Goal: Task Accomplishment & Management: Use online tool/utility

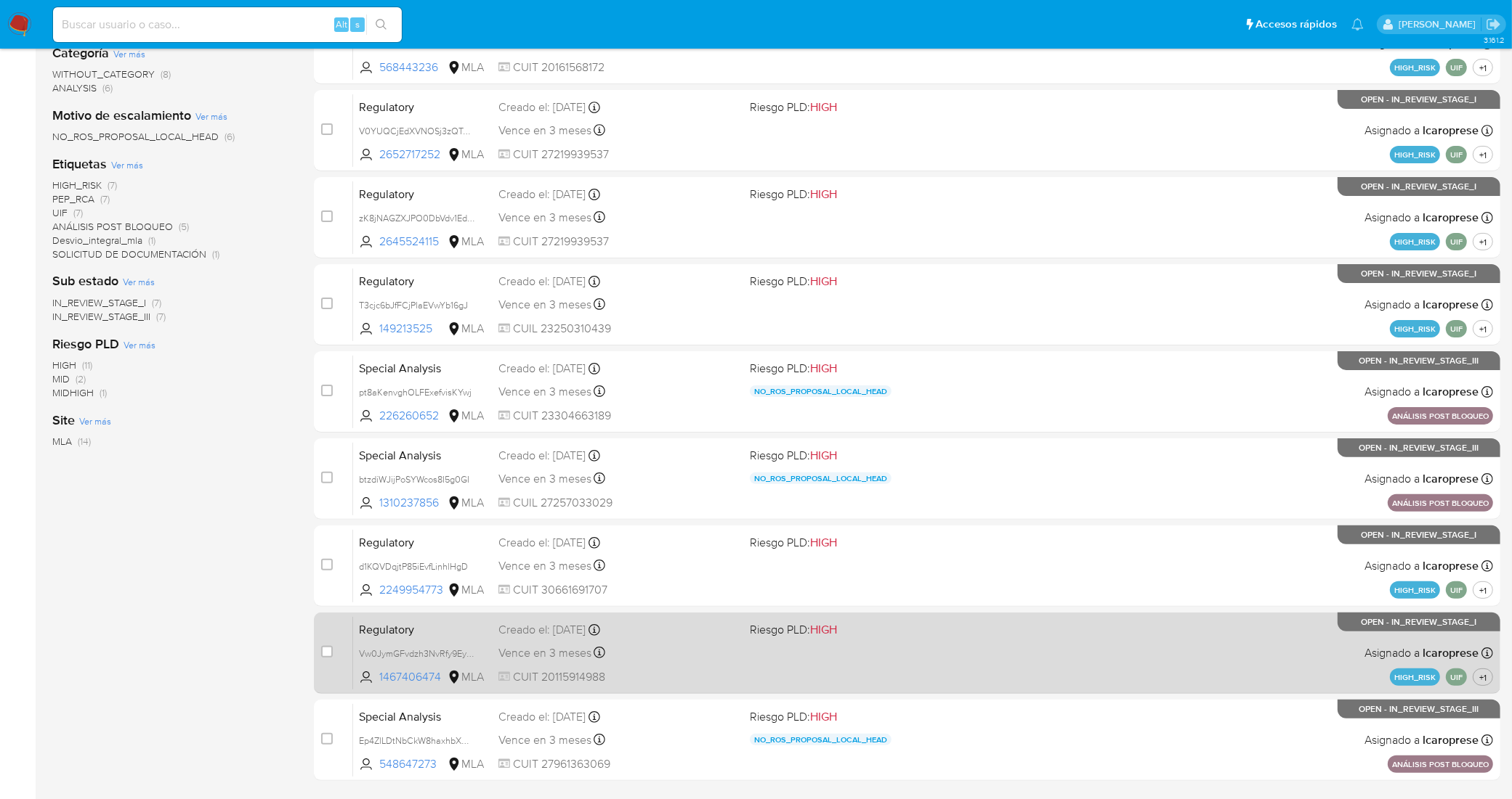
scroll to position [398, 0]
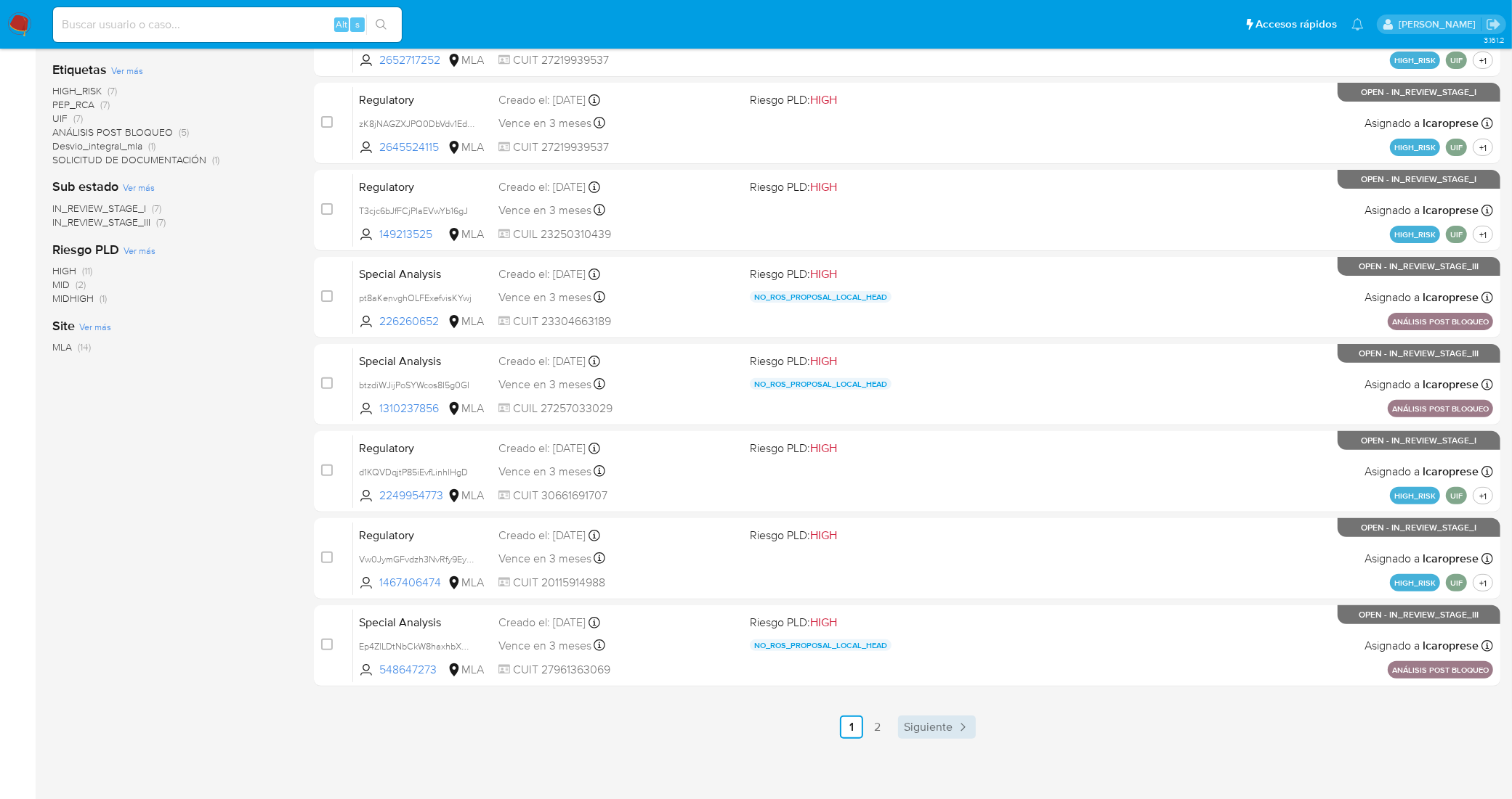
click at [928, 723] on span "Siguiente" at bounding box center [928, 727] width 49 height 12
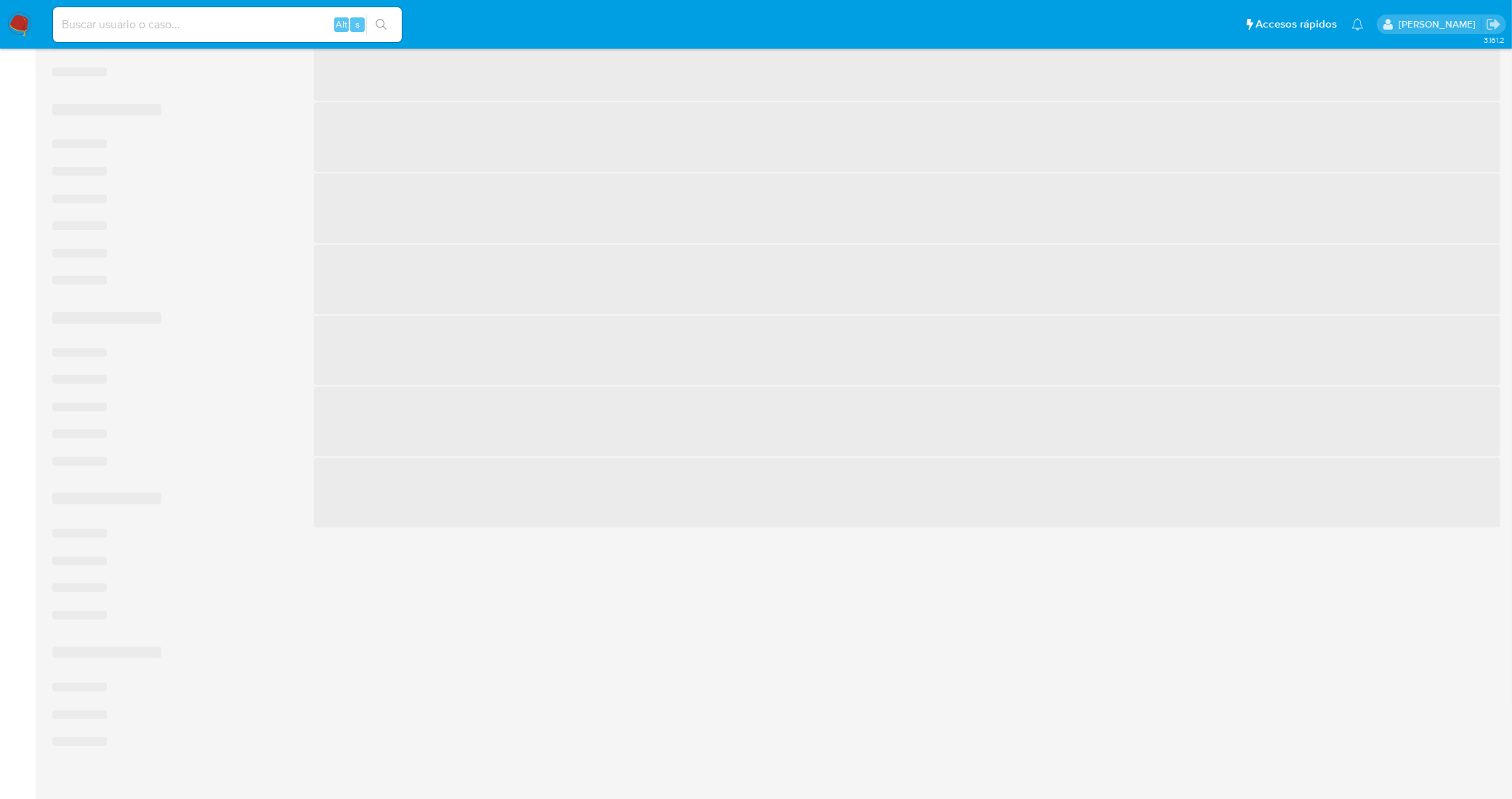
scroll to position [84, 0]
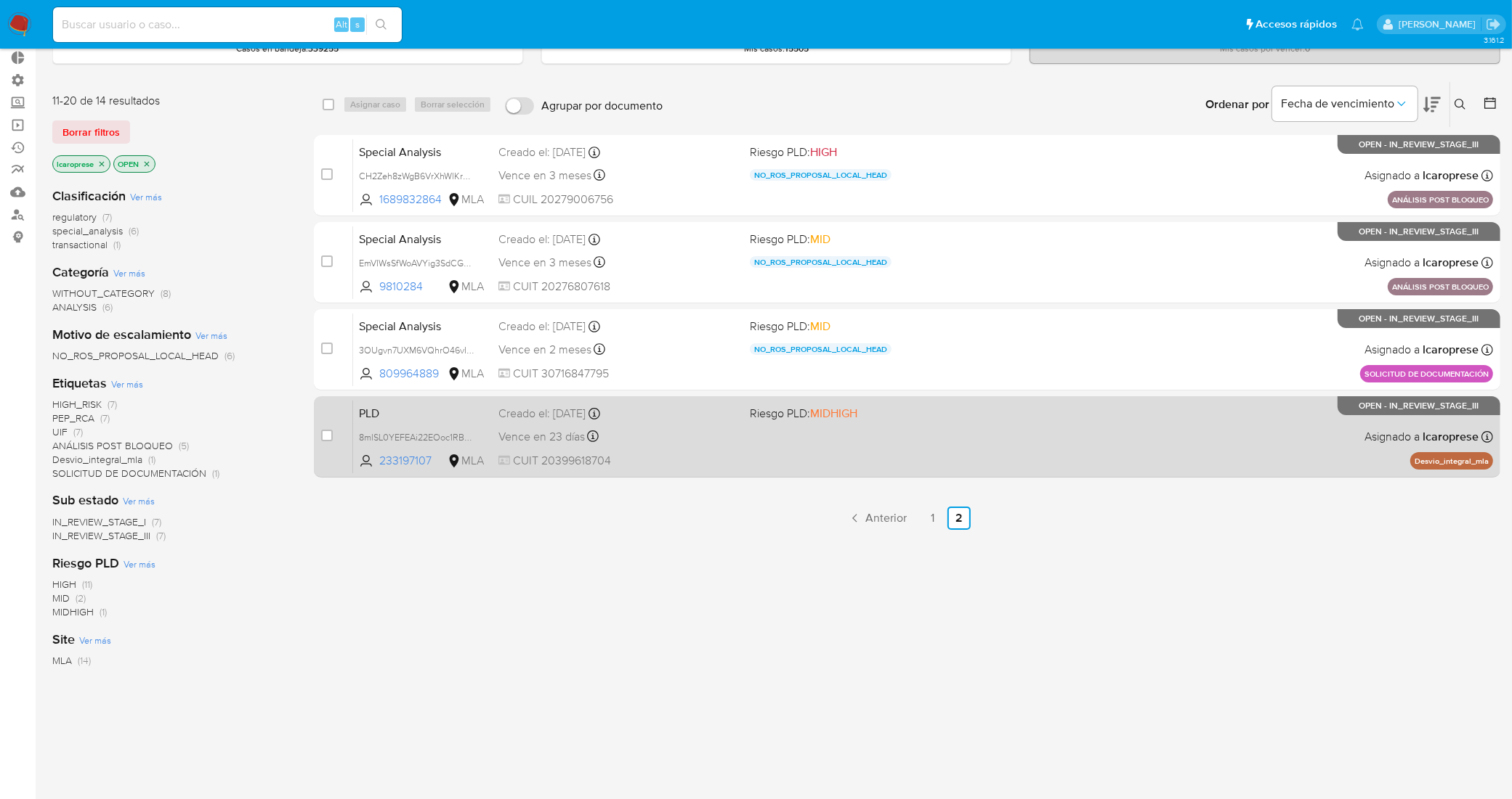
click at [670, 427] on div "Vence en 23 días Vence el [DATE] 12:12:22" at bounding box center [618, 436] width 240 height 19
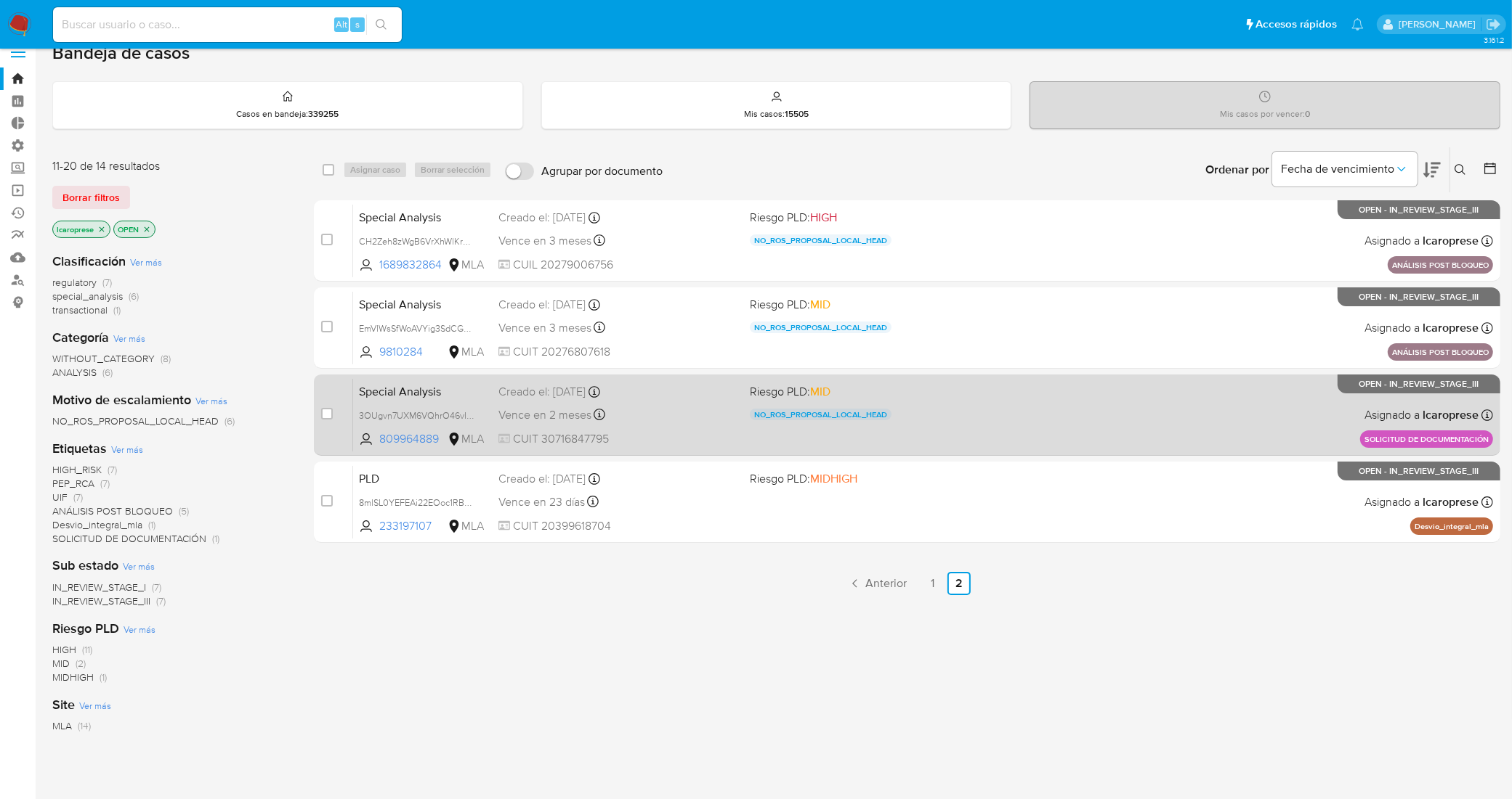
scroll to position [0, 0]
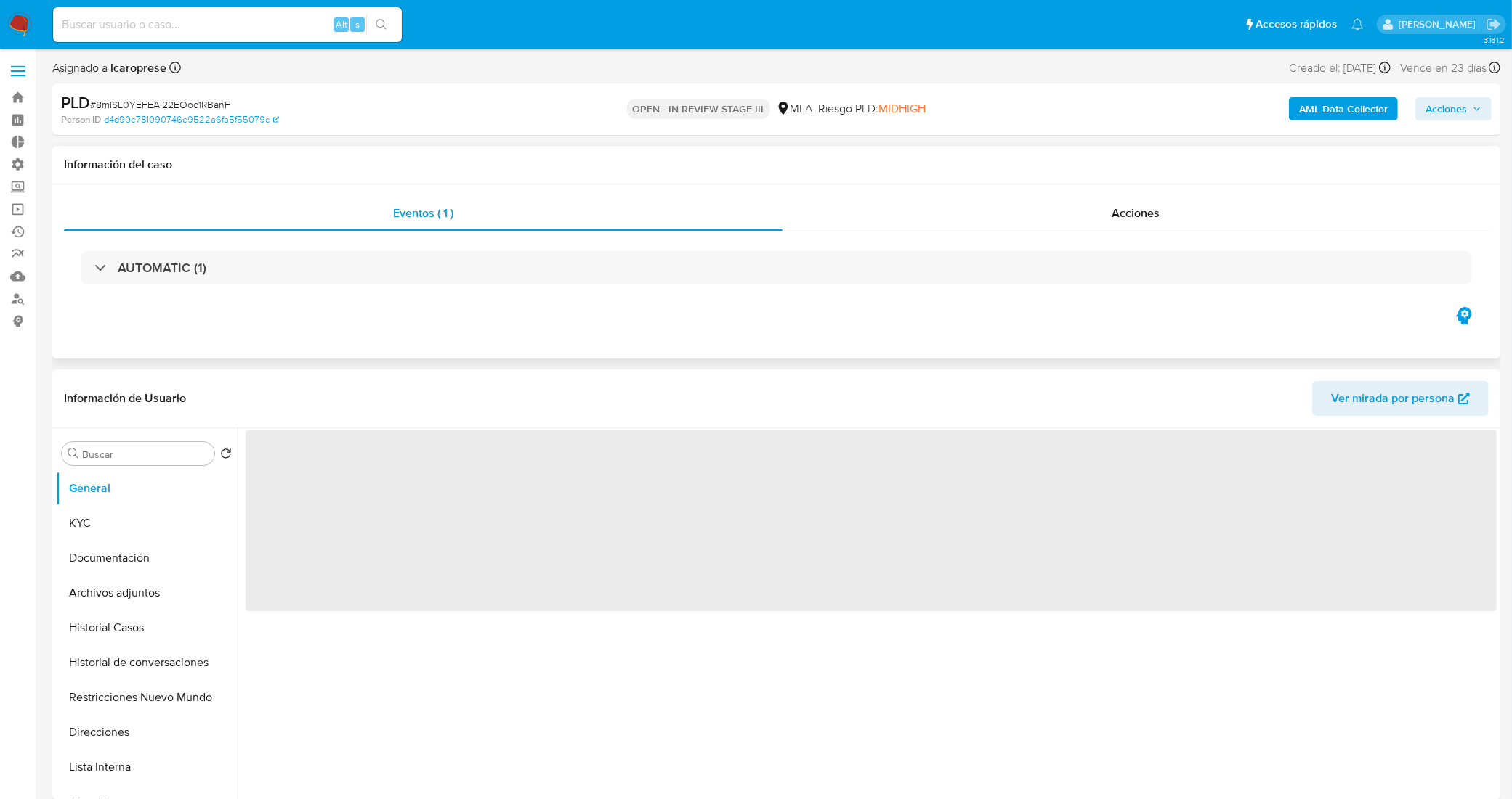
select select "10"
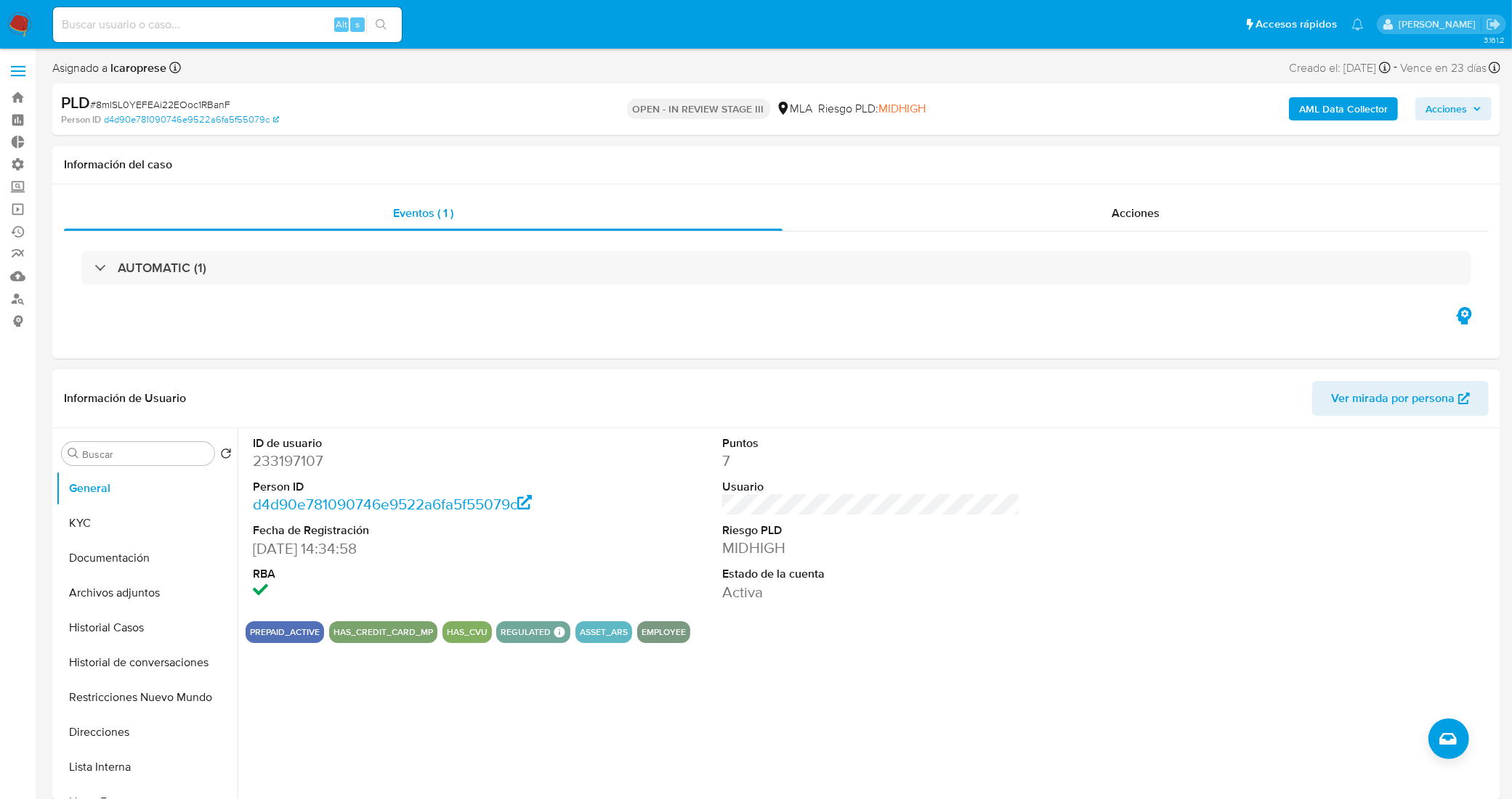
click at [282, 459] on dd "233197107" at bounding box center [401, 461] width 299 height 20
copy dd "233197107"
click at [141, 630] on button "Historial Casos" at bounding box center [140, 628] width 170 height 35
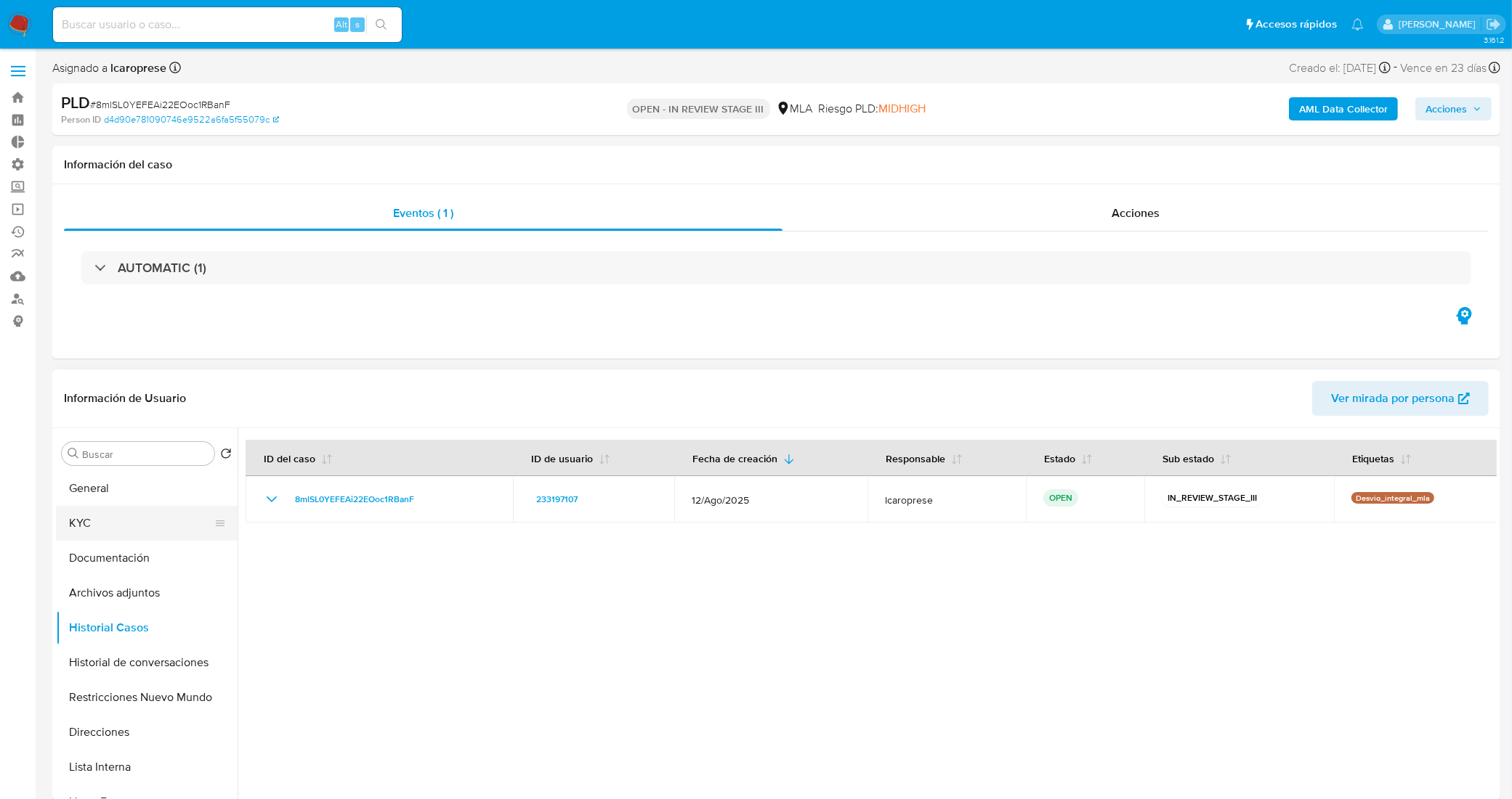
click at [127, 532] on button "KYC" at bounding box center [140, 523] width 170 height 35
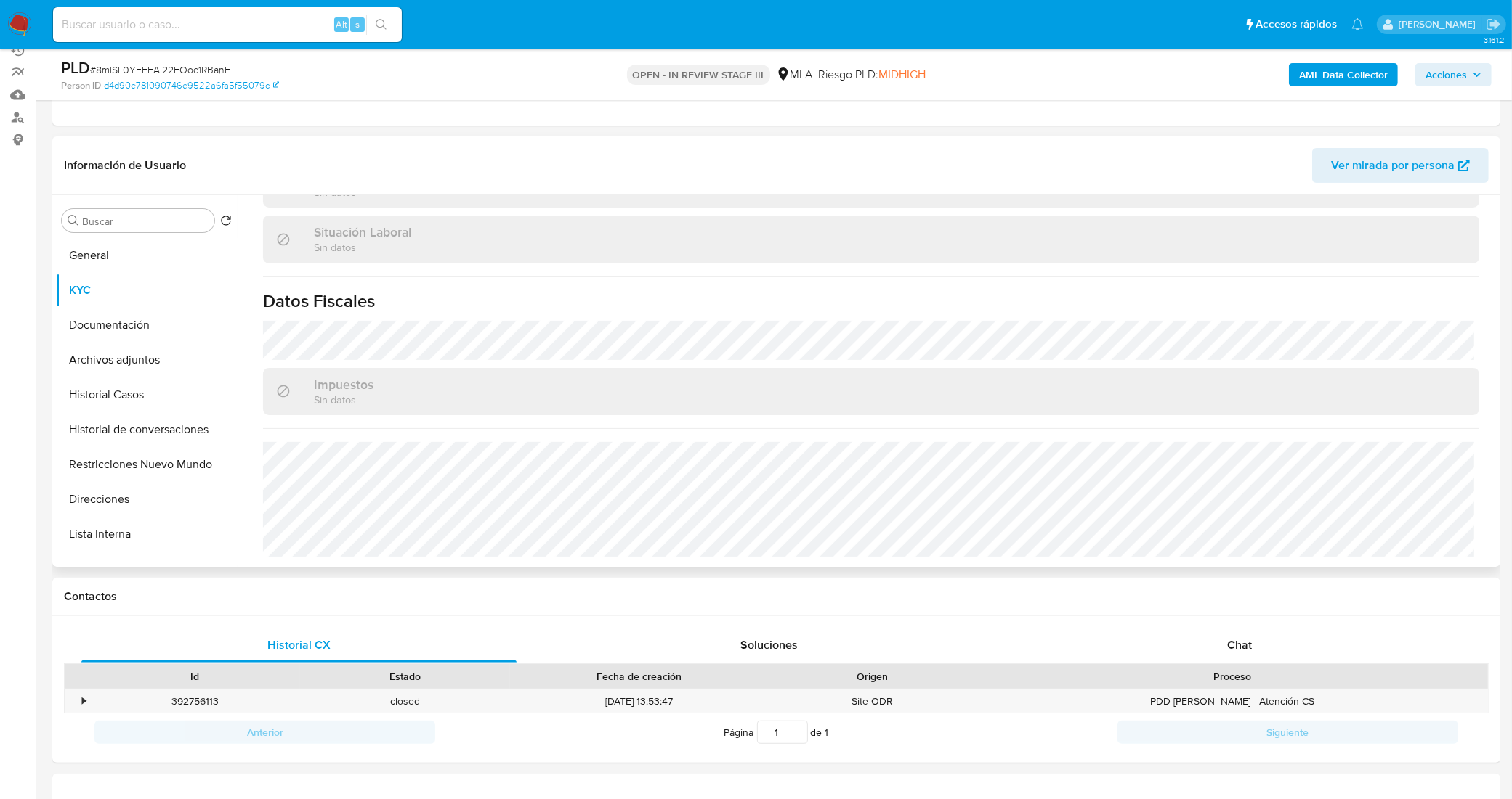
scroll to position [751, 0]
click at [118, 512] on button "Direcciones" at bounding box center [140, 500] width 170 height 35
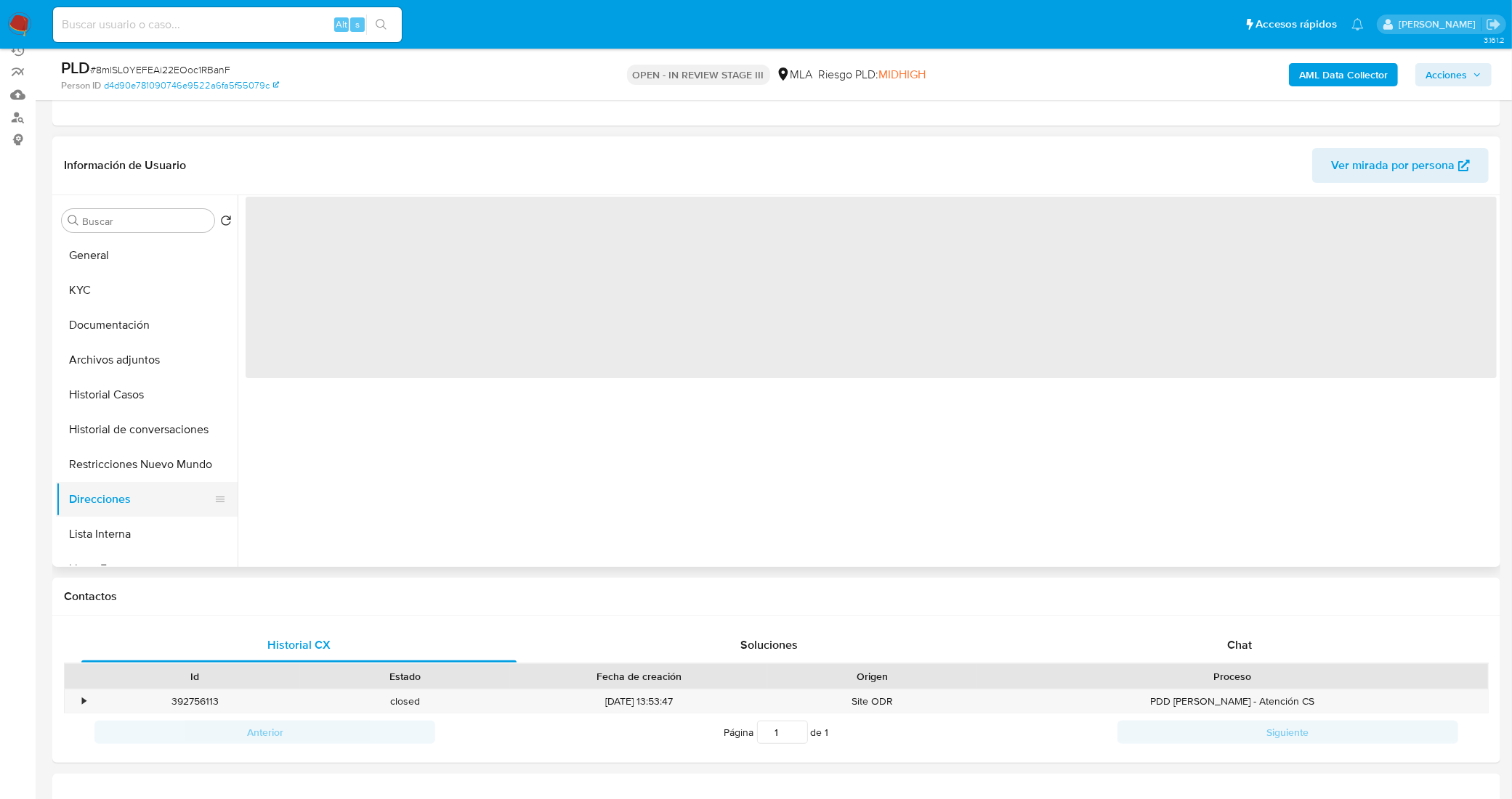
scroll to position [0, 0]
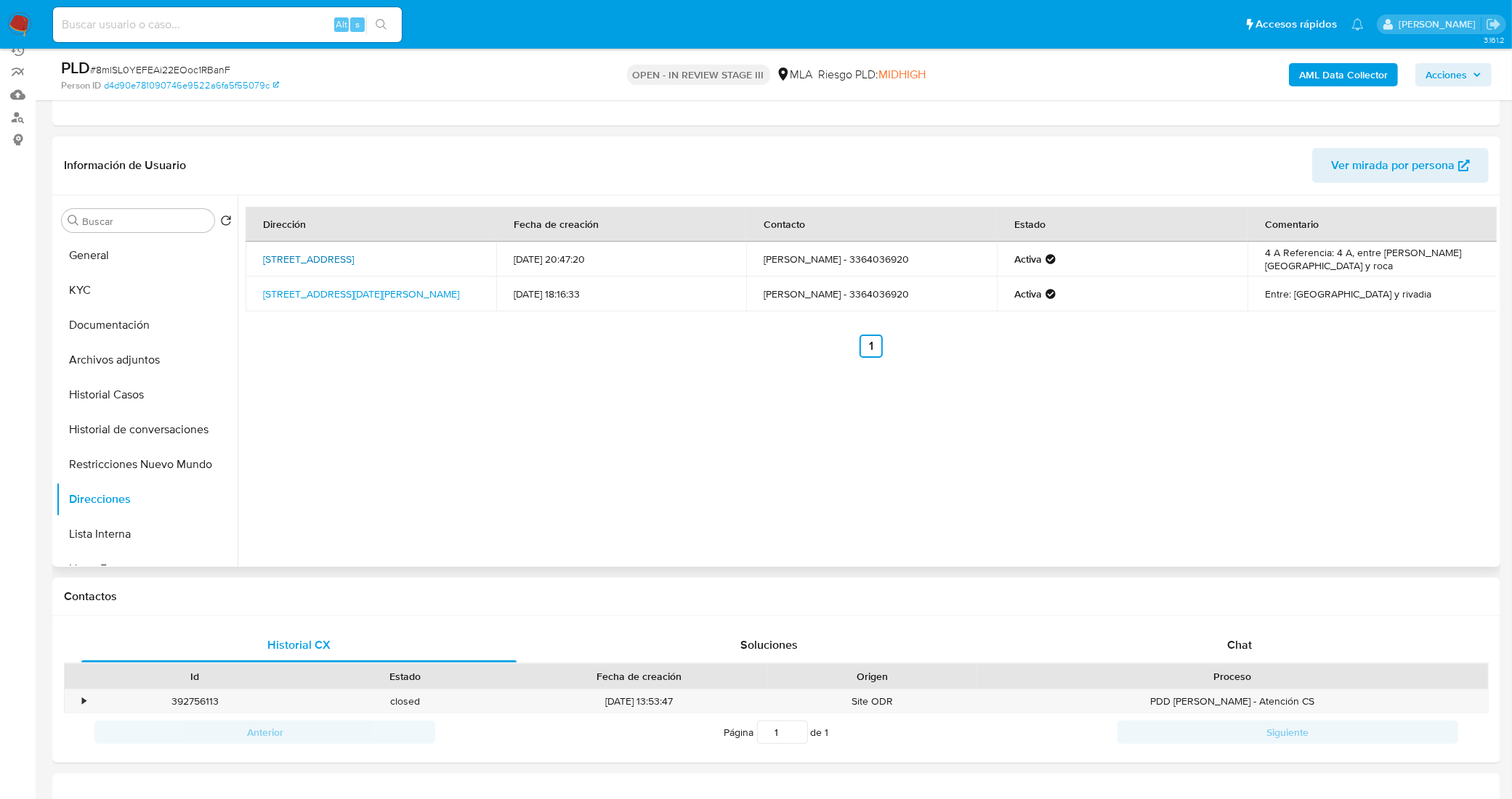
drag, startPoint x: 342, startPoint y: 262, endPoint x: 287, endPoint y: 252, distance: 55.9
click at [287, 252] on td "Calle Catamarca 1544, Rosario, Santa Fe, 2000, Argentina 1544" at bounding box center [371, 259] width 251 height 35
copy link "Catamarca 1544, Rosario, Santa Fe, 2000, Argentina 1544"
click at [129, 284] on button "KYC" at bounding box center [140, 291] width 170 height 35
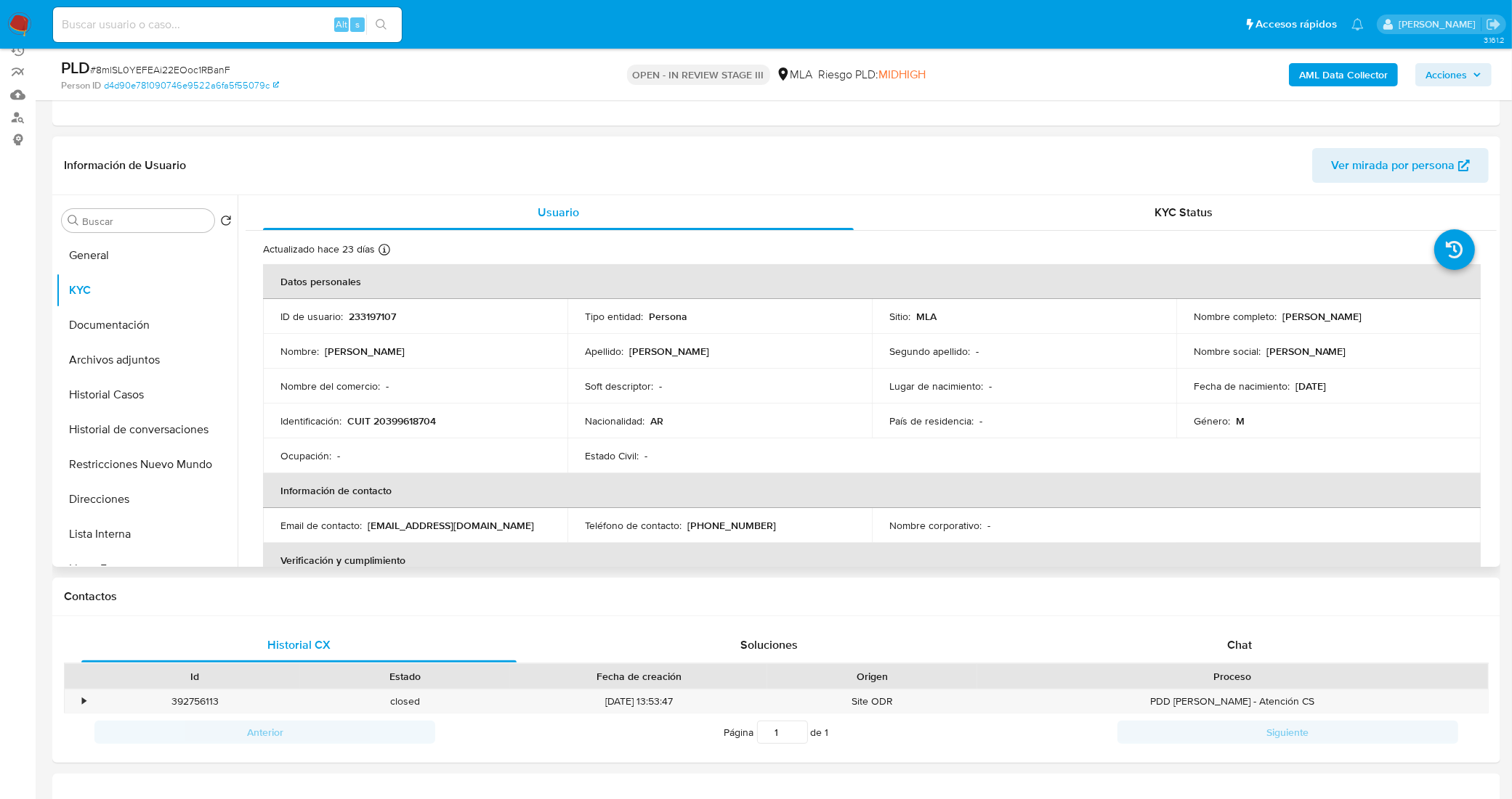
click at [379, 310] on p "233197107" at bounding box center [372, 317] width 47 height 13
copy p "233197107"
click at [109, 252] on button "General" at bounding box center [140, 256] width 170 height 35
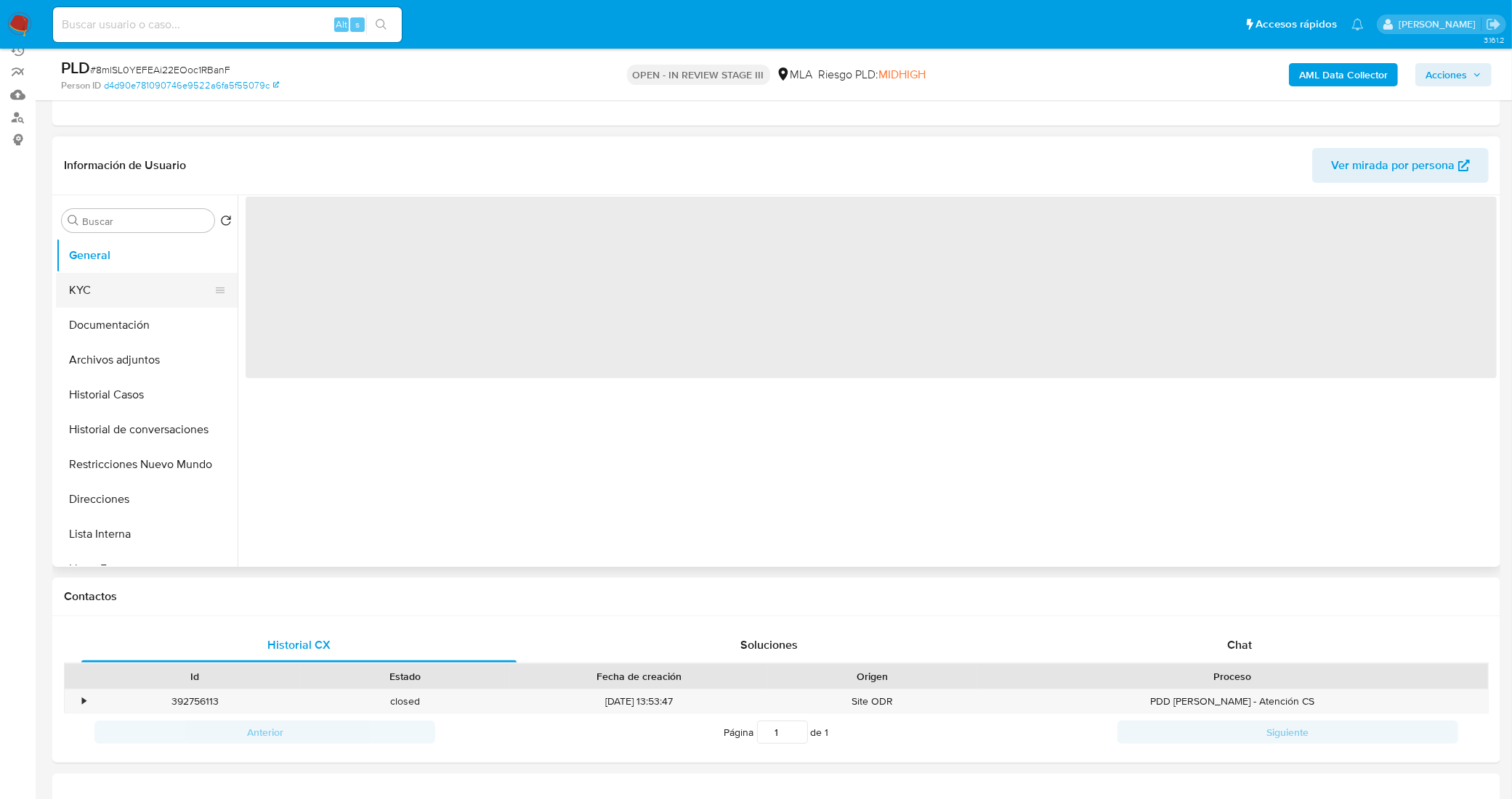
click at [138, 290] on button "KYC" at bounding box center [140, 291] width 170 height 35
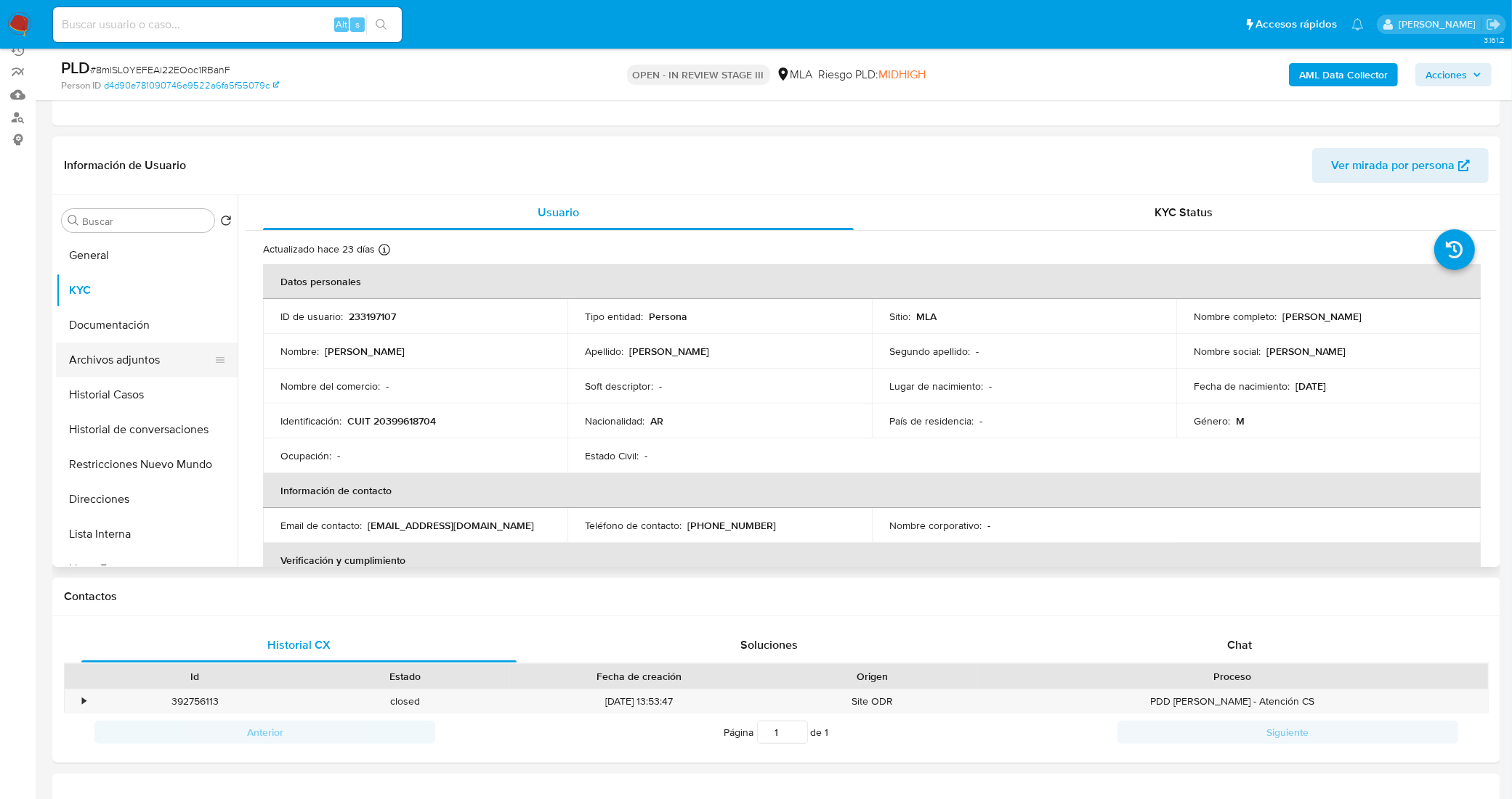
click at [119, 367] on button "Archivos adjuntos" at bounding box center [140, 360] width 170 height 35
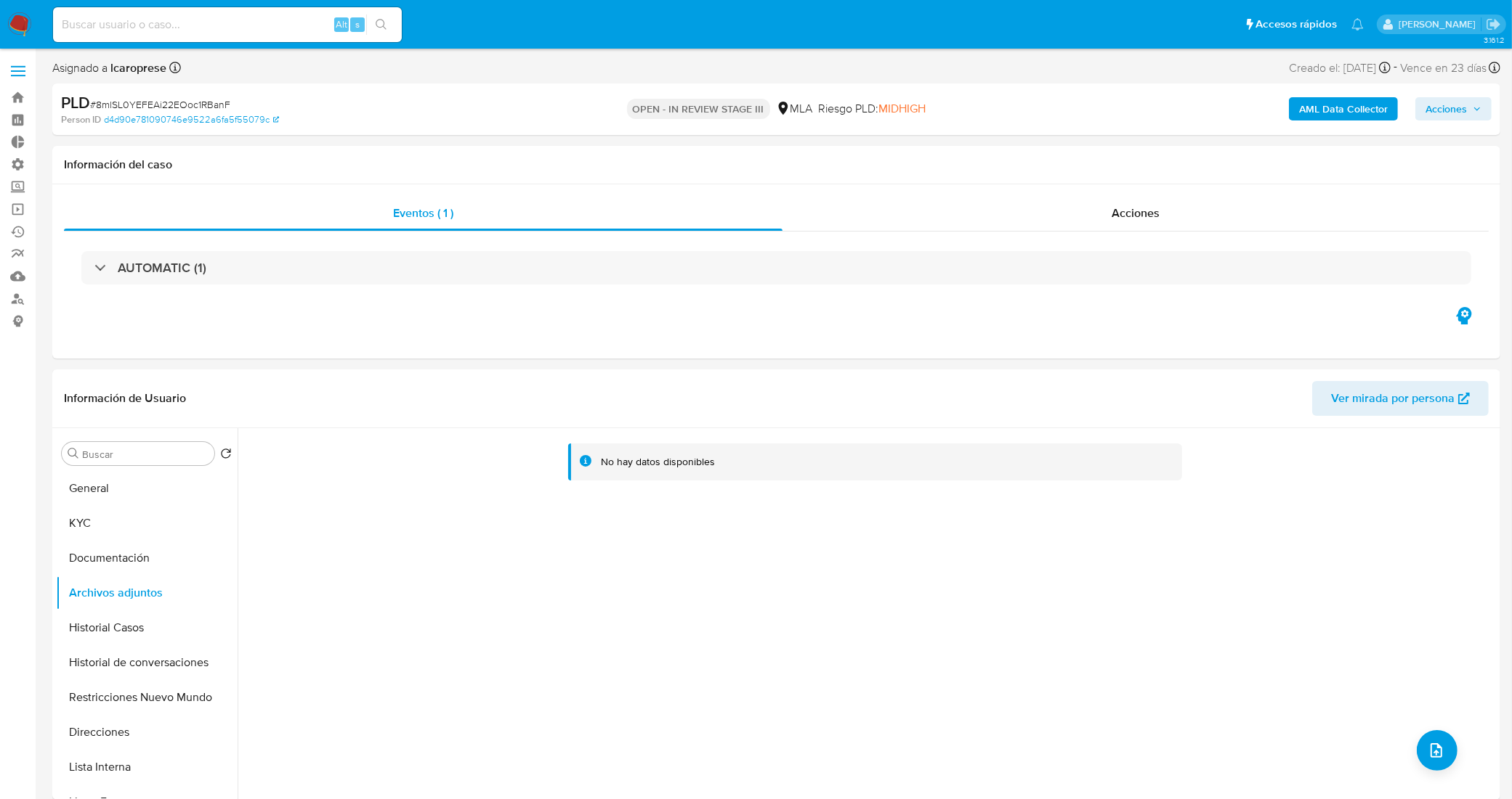
click at [1446, 109] on span "Acciones" at bounding box center [1446, 109] width 42 height 23
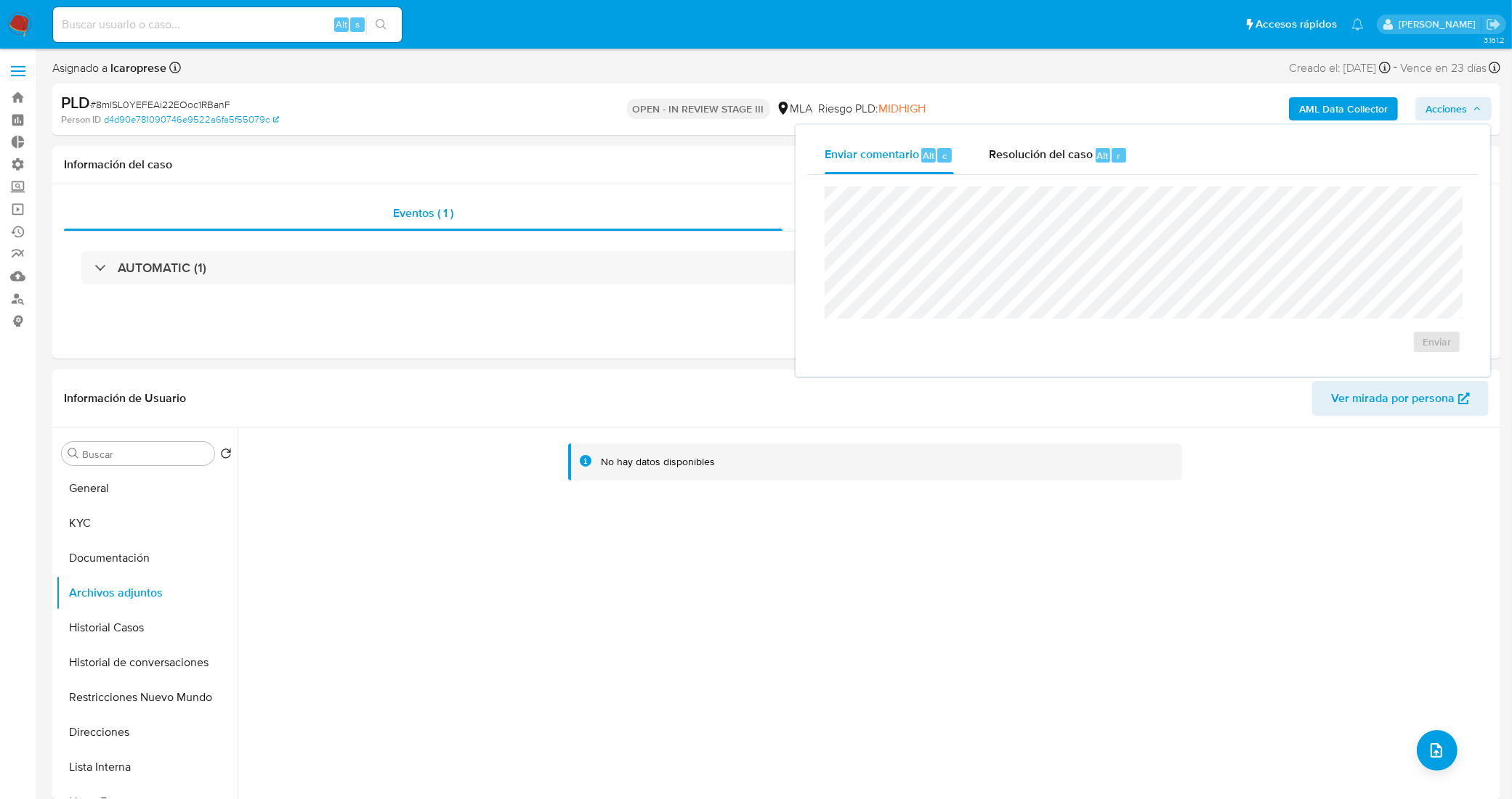
drag, startPoint x: 1041, startPoint y: 155, endPoint x: 1052, endPoint y: 175, distance: 22.8
click at [1040, 155] on span "Resolución del caso" at bounding box center [1040, 155] width 104 height 17
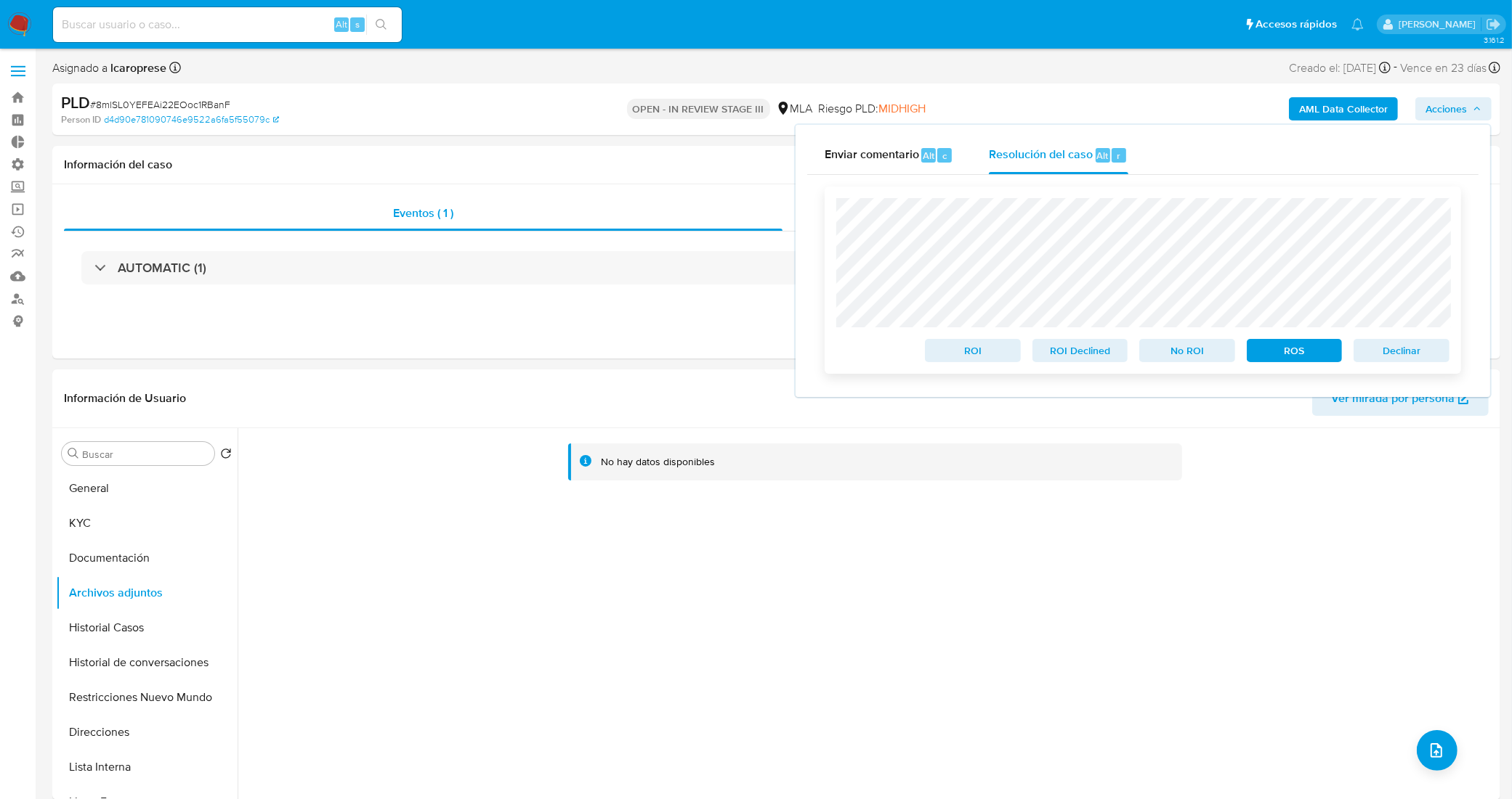
click at [1388, 358] on span "Declinar" at bounding box center [1401, 350] width 75 height 20
